Goal: Transaction & Acquisition: Subscribe to service/newsletter

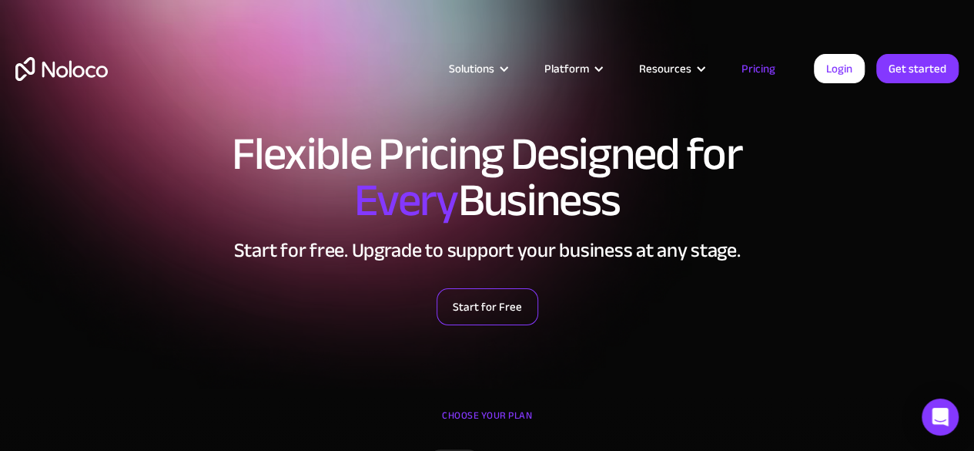
click at [491, 298] on link "Start for Free" at bounding box center [488, 306] width 102 height 37
